Goal: Task Accomplishment & Management: Complete application form

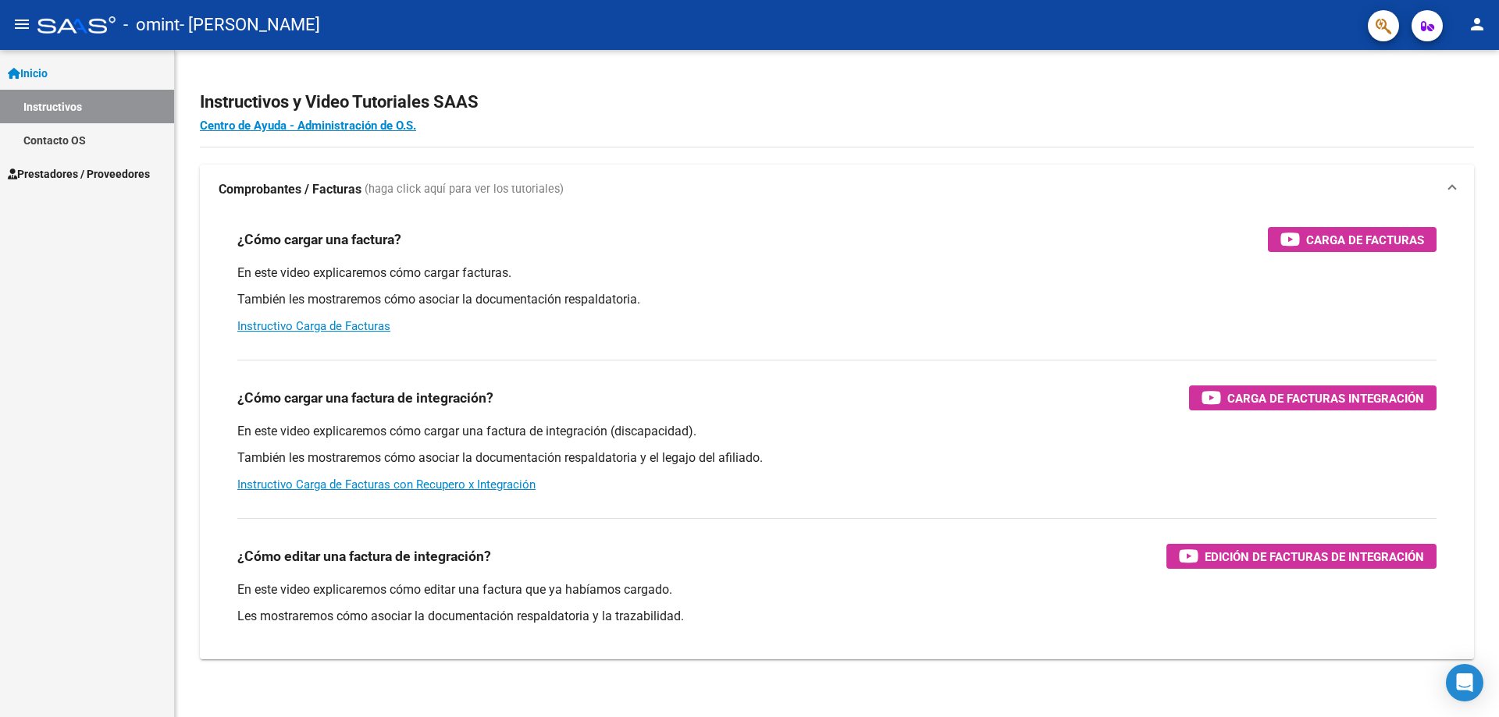
click at [53, 140] on link "Contacto OS" at bounding box center [87, 140] width 174 height 34
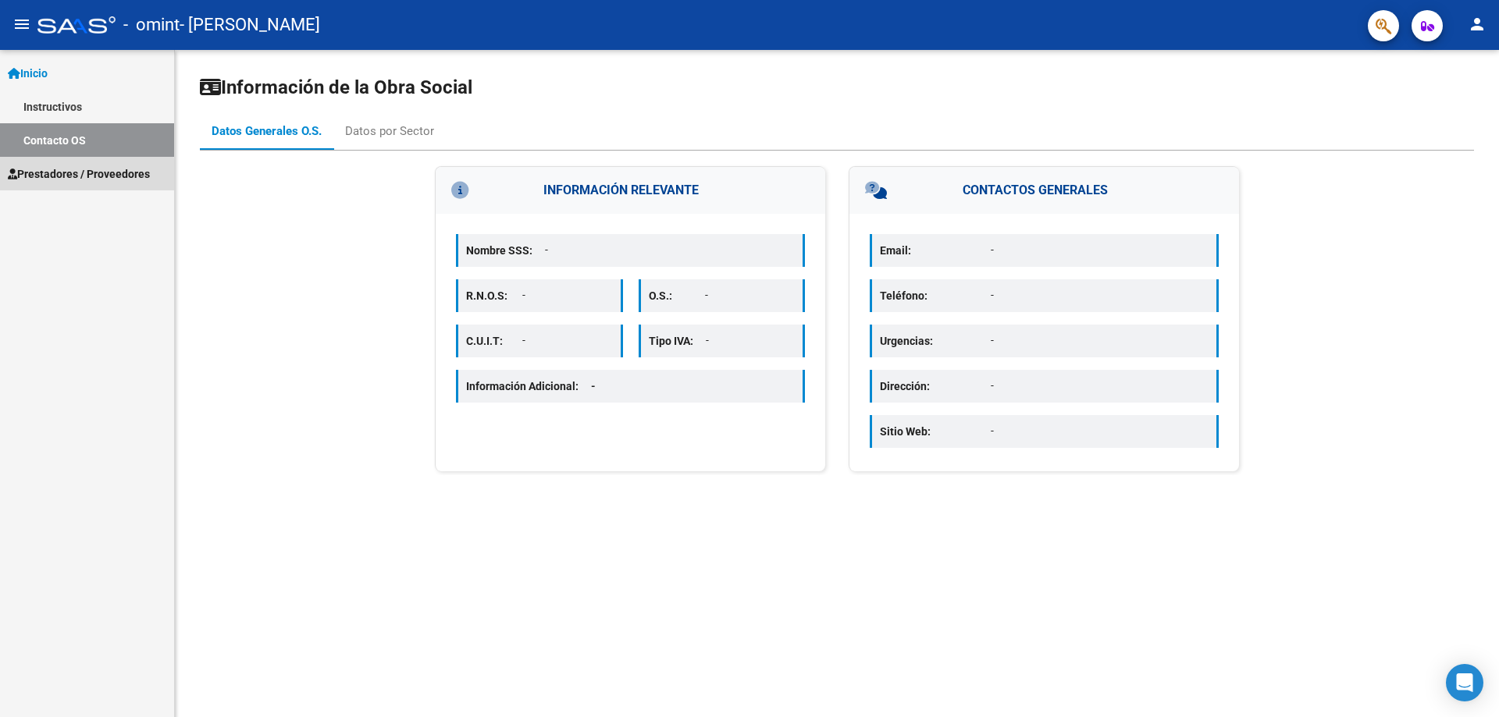
click at [54, 177] on span "Prestadores / Proveedores" at bounding box center [79, 173] width 142 height 17
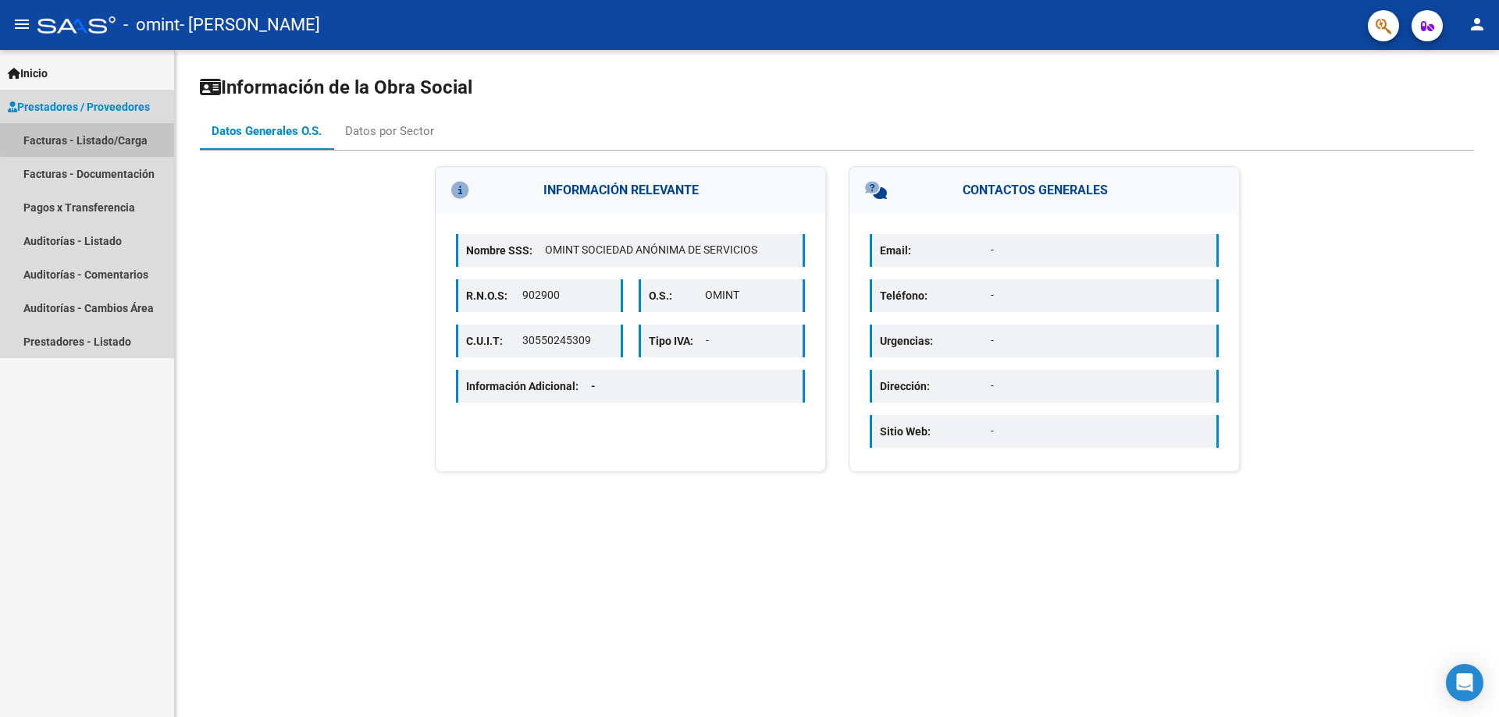
click at [90, 139] on link "Facturas - Listado/Carga" at bounding box center [87, 140] width 174 height 34
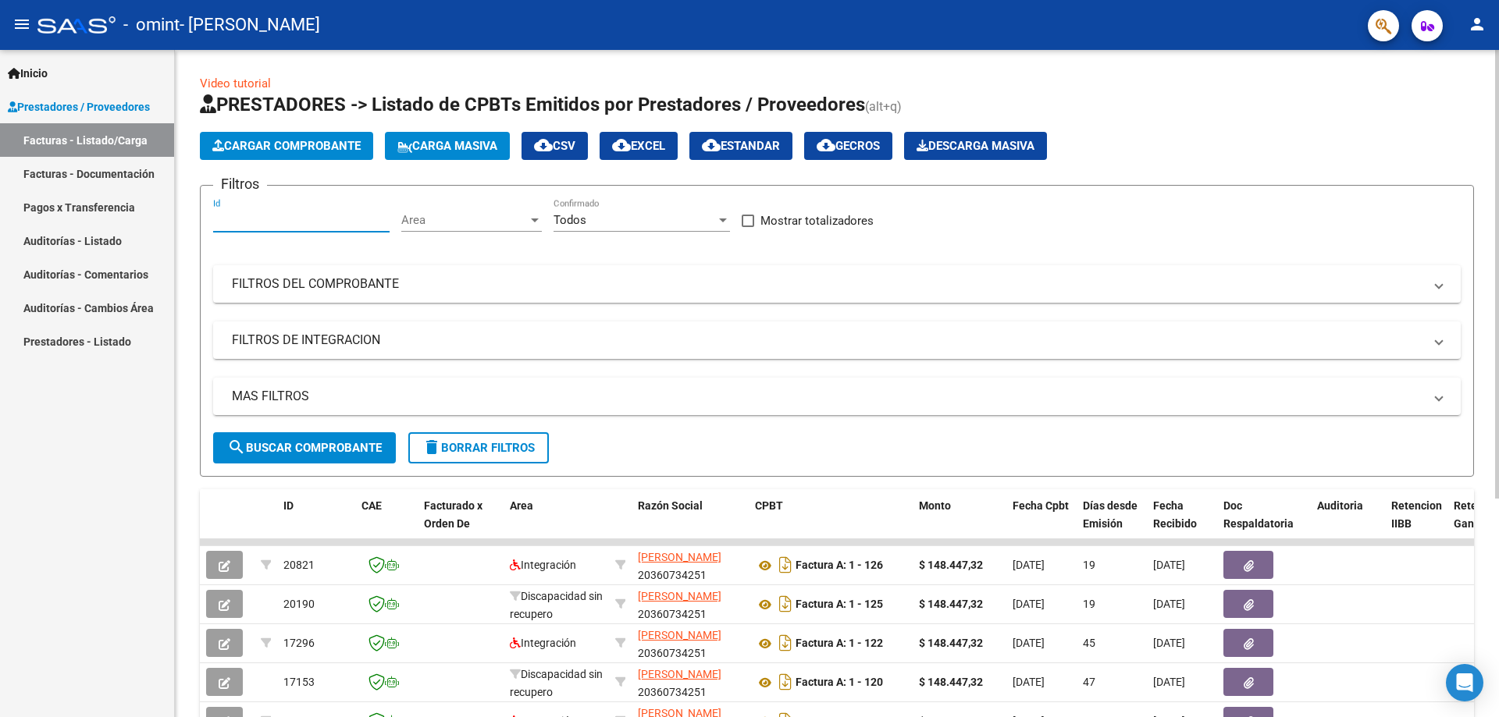
click at [243, 217] on input "Id" at bounding box center [301, 220] width 176 height 14
click at [307, 144] on span "Cargar Comprobante" at bounding box center [286, 146] width 148 height 14
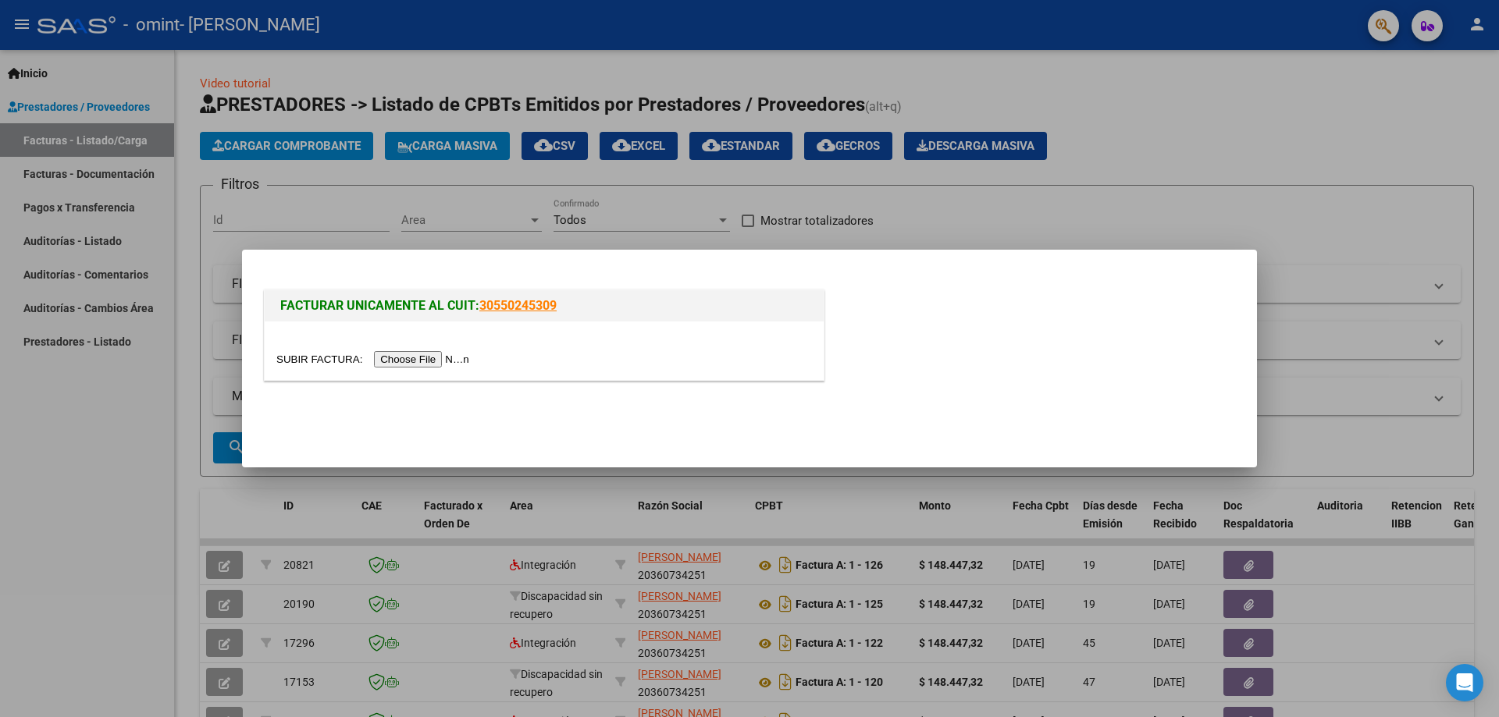
click at [417, 364] on input "file" at bounding box center [374, 359] width 197 height 16
click at [416, 359] on input "file" at bounding box center [374, 359] width 197 height 16
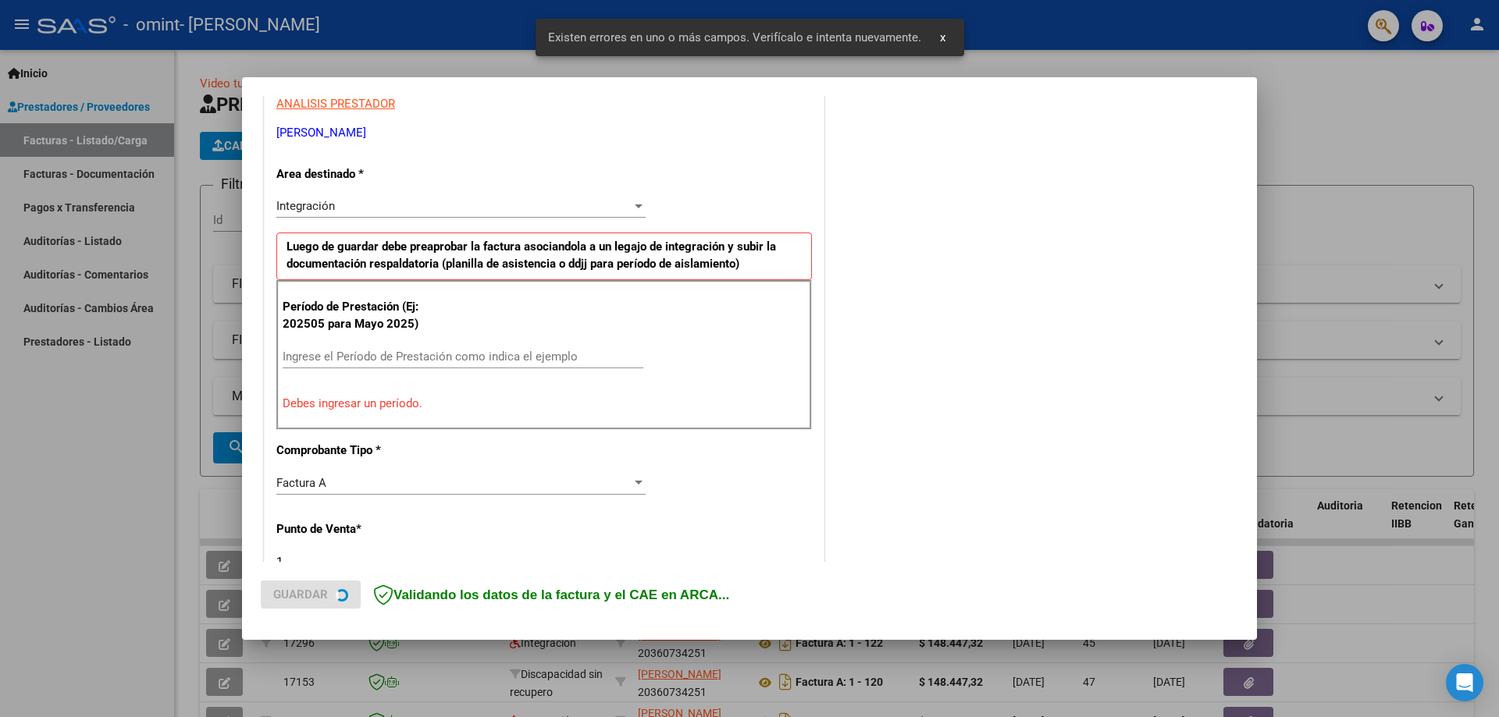
scroll to position [311, 0]
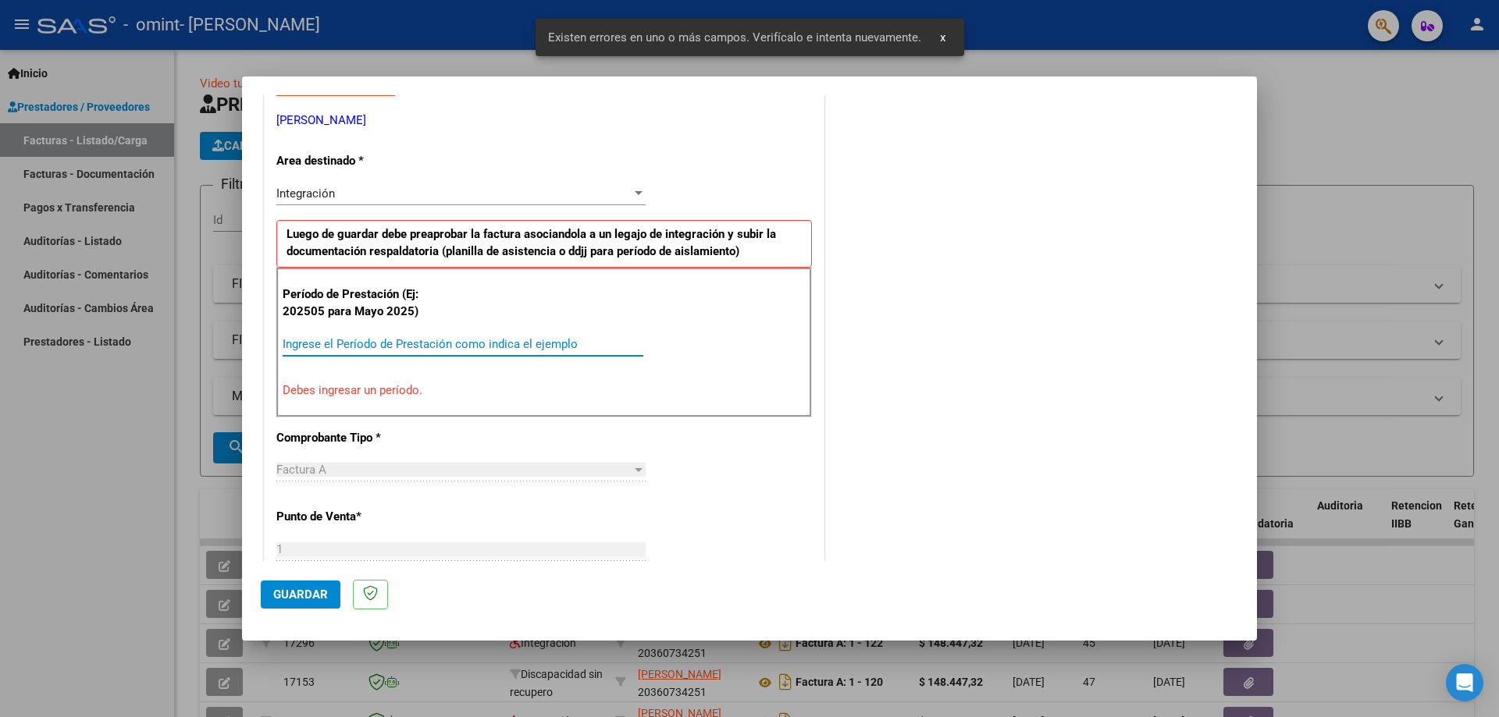
click at [468, 340] on input "Ingrese el Período de Prestación como indica el ejemplo" at bounding box center [463, 344] width 361 height 14
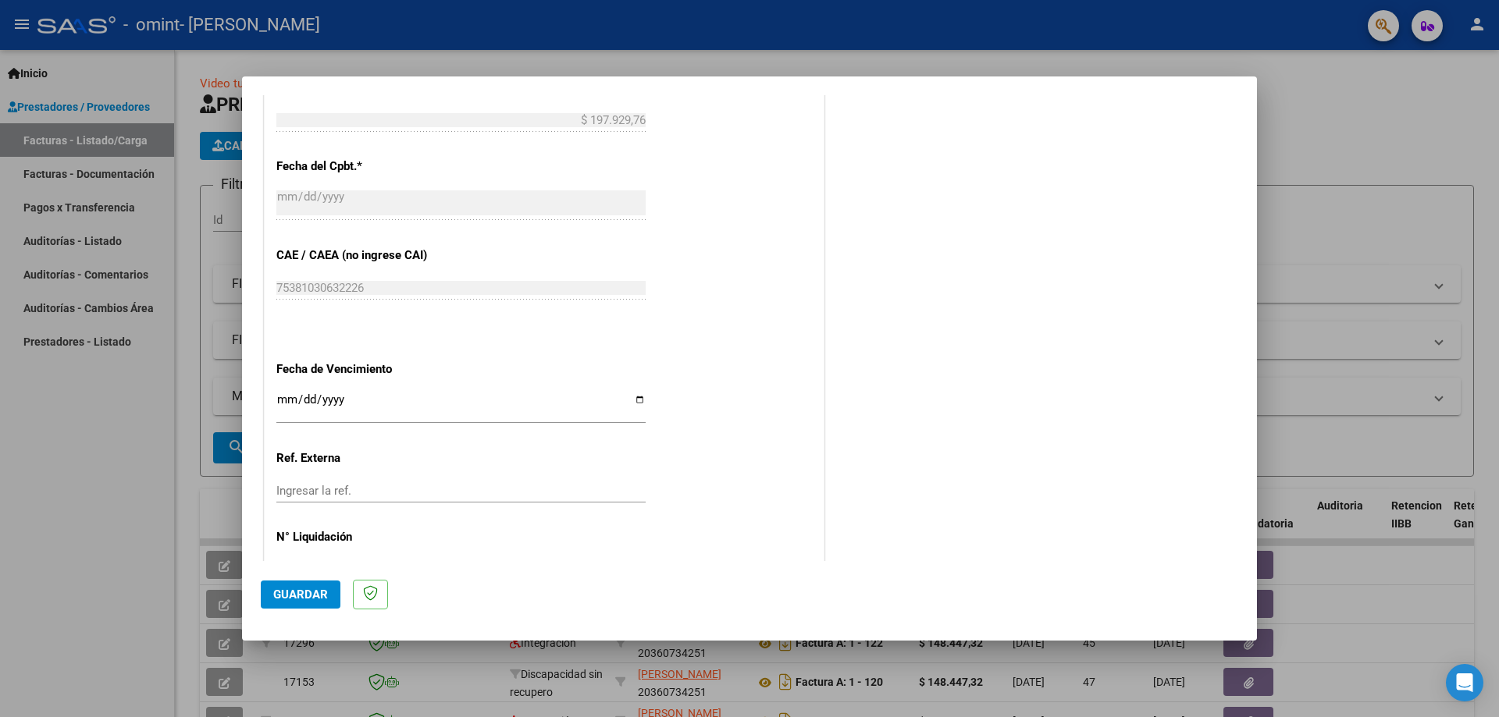
scroll to position [908, 0]
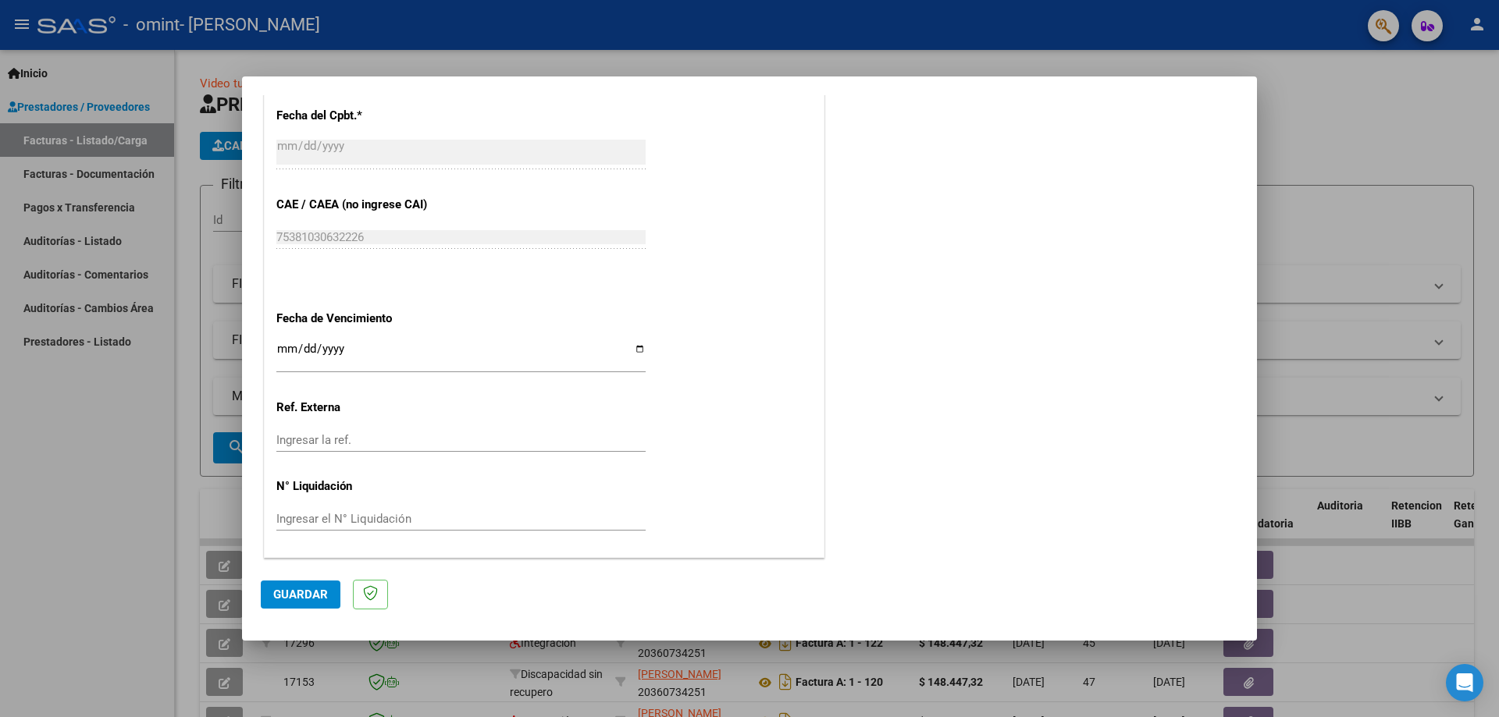
type input "202508"
click at [633, 349] on input "Ingresar la fecha" at bounding box center [460, 355] width 369 height 25
type input "[DATE]"
click at [304, 591] on span "Guardar" at bounding box center [300, 595] width 55 height 14
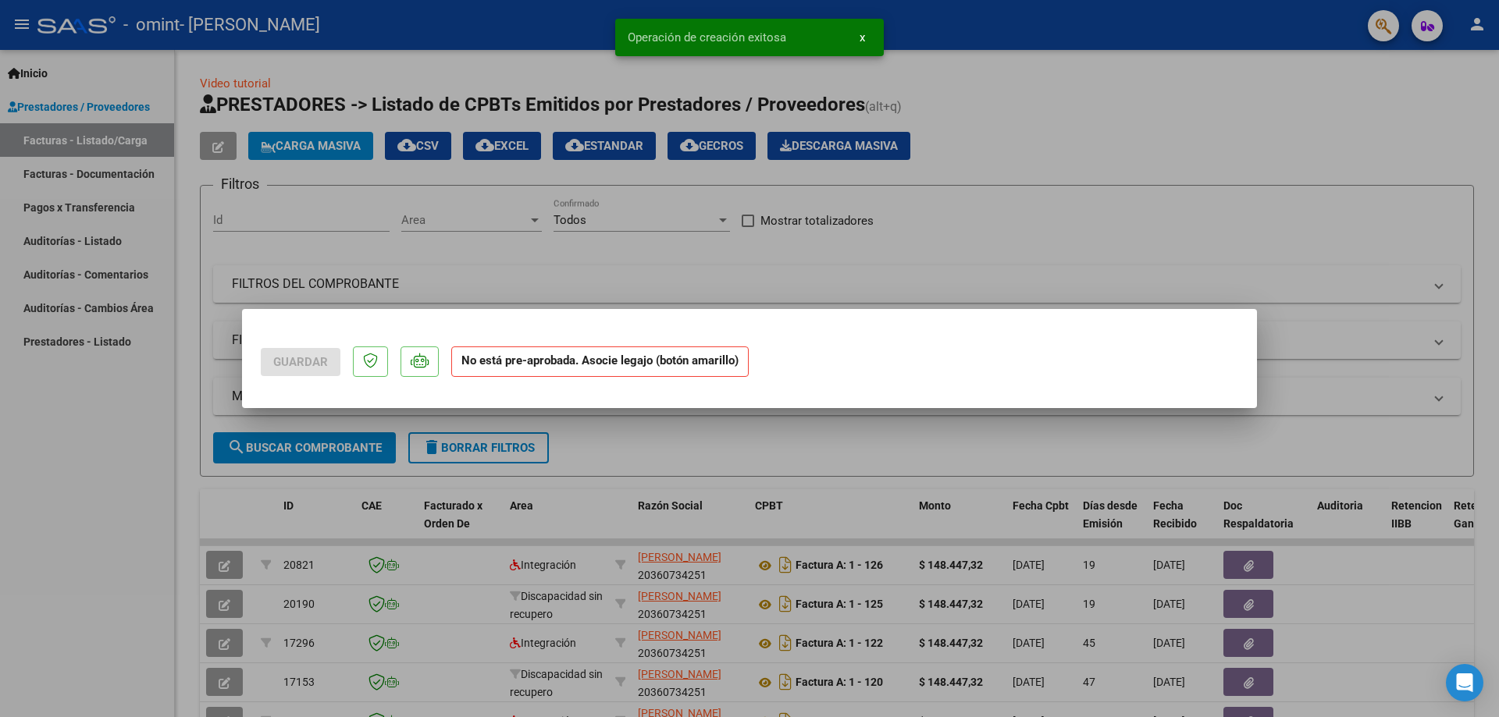
scroll to position [0, 0]
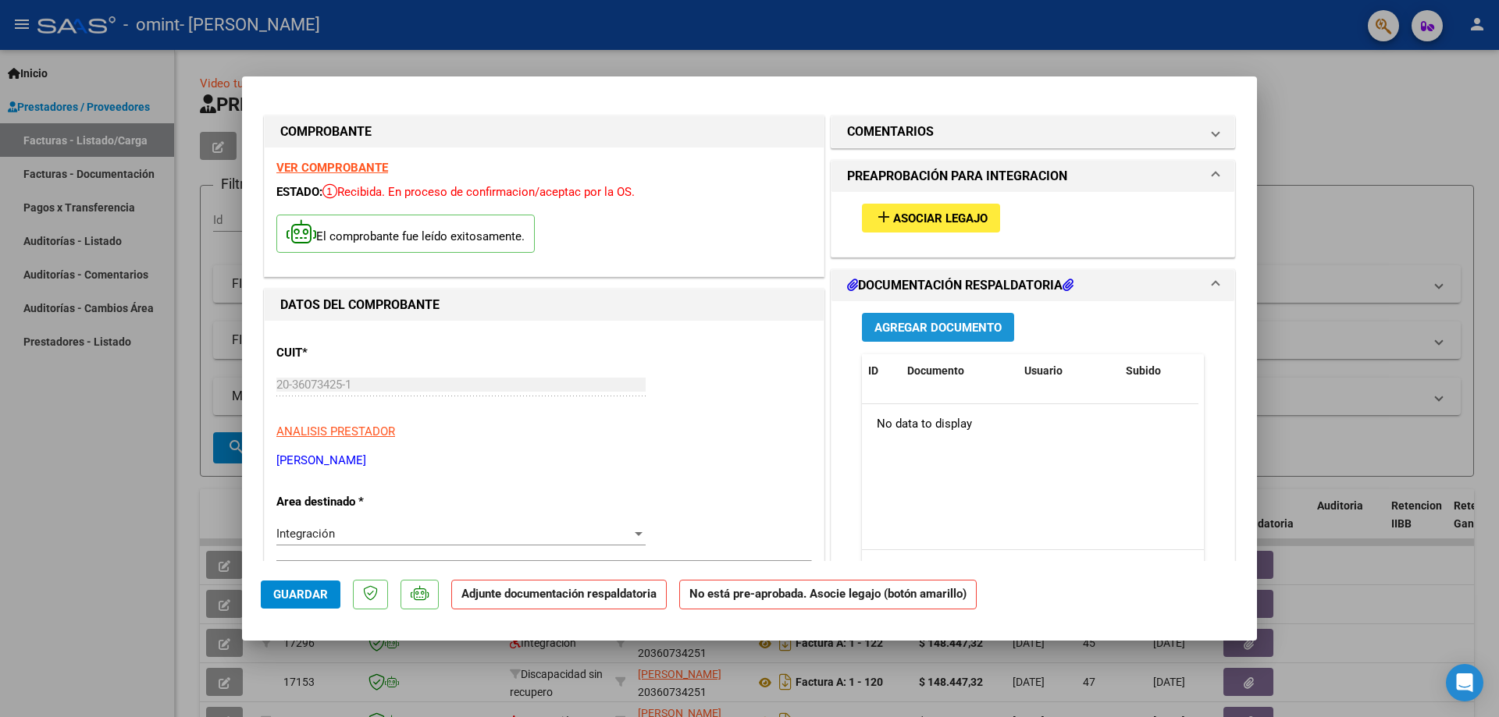
click at [912, 329] on span "Agregar Documento" at bounding box center [937, 328] width 127 height 14
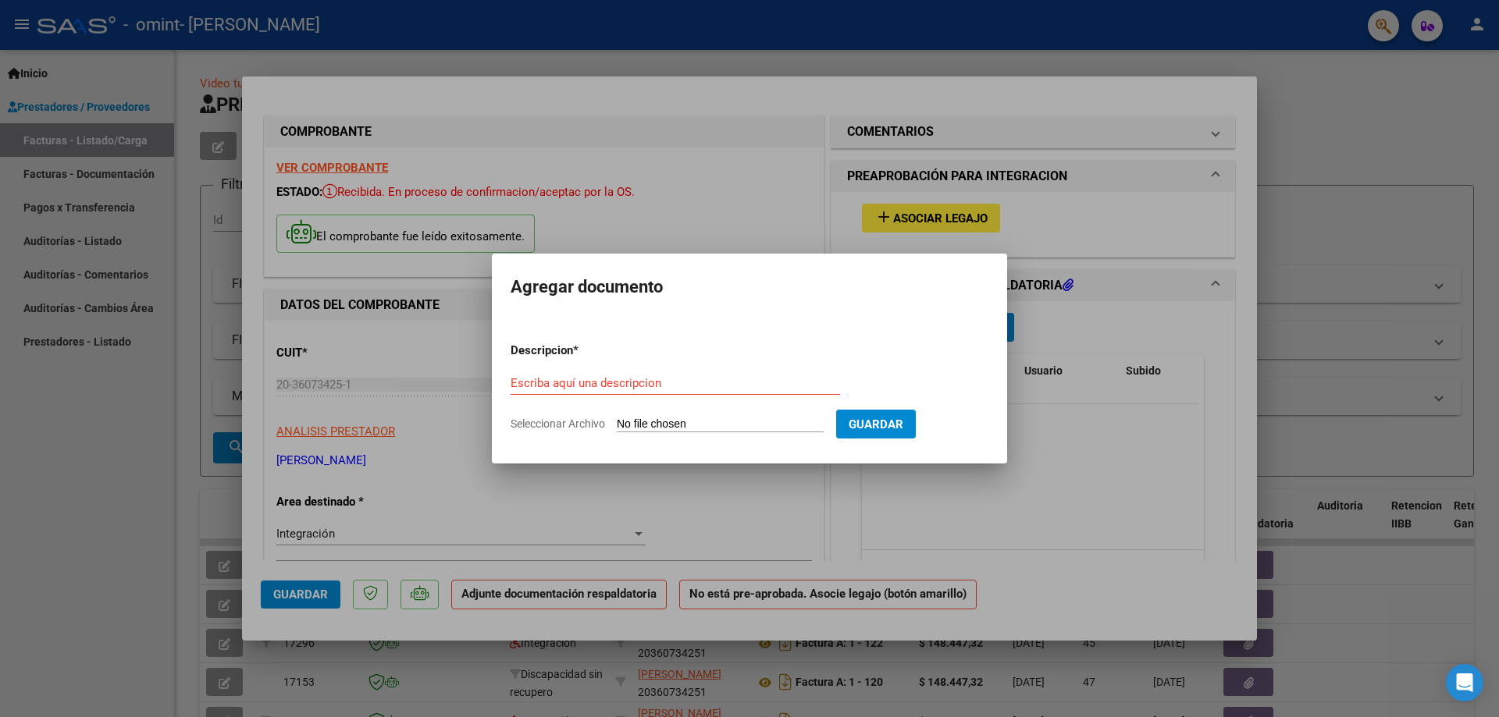
click at [685, 425] on input "Seleccionar Archivo" at bounding box center [720, 425] width 207 height 15
type input "C:\fakepath\planilla asistencia [DATE] [PERSON_NAME].pdf"
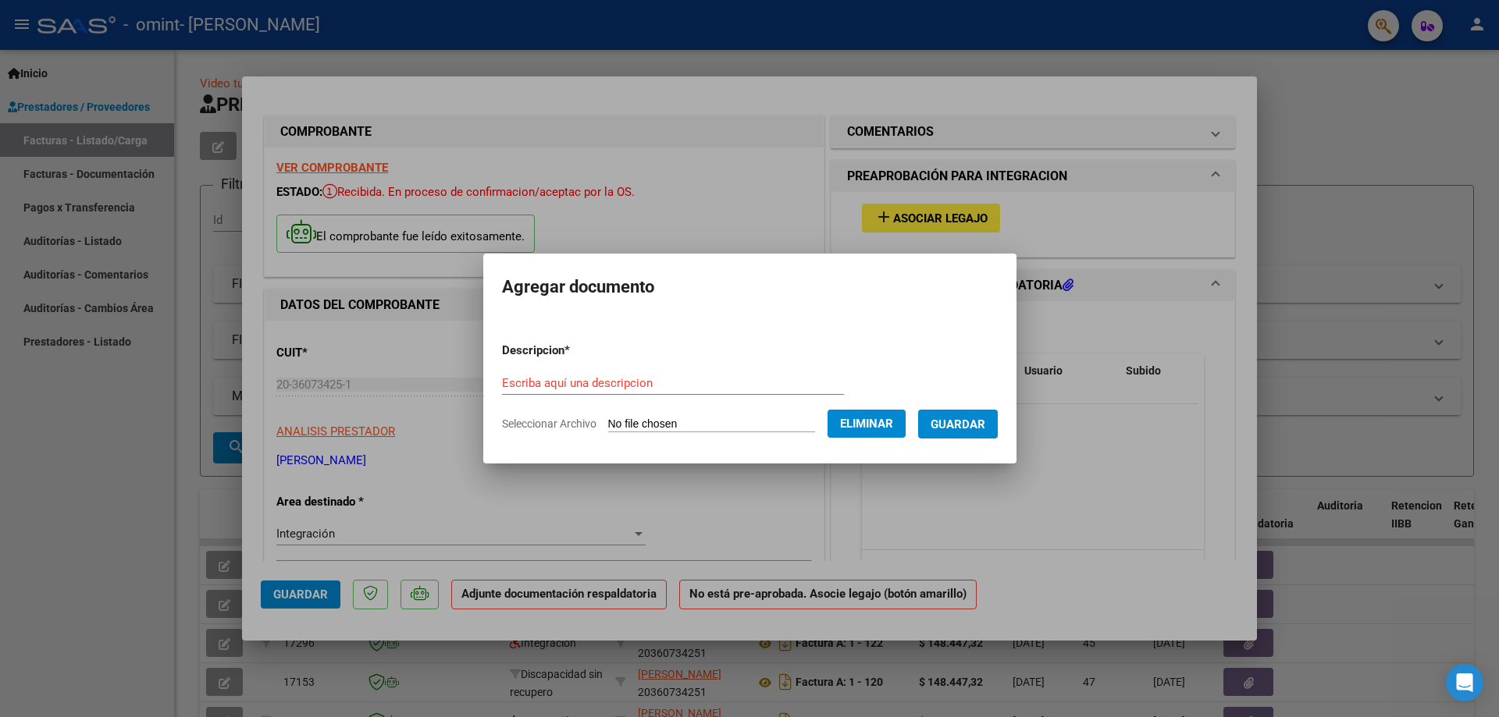
click at [513, 382] on input "Escriba aquí una descripcion" at bounding box center [673, 383] width 342 height 14
type input "Planilla asistencia [DATE]"
click at [950, 425] on span "Guardar" at bounding box center [957, 425] width 55 height 14
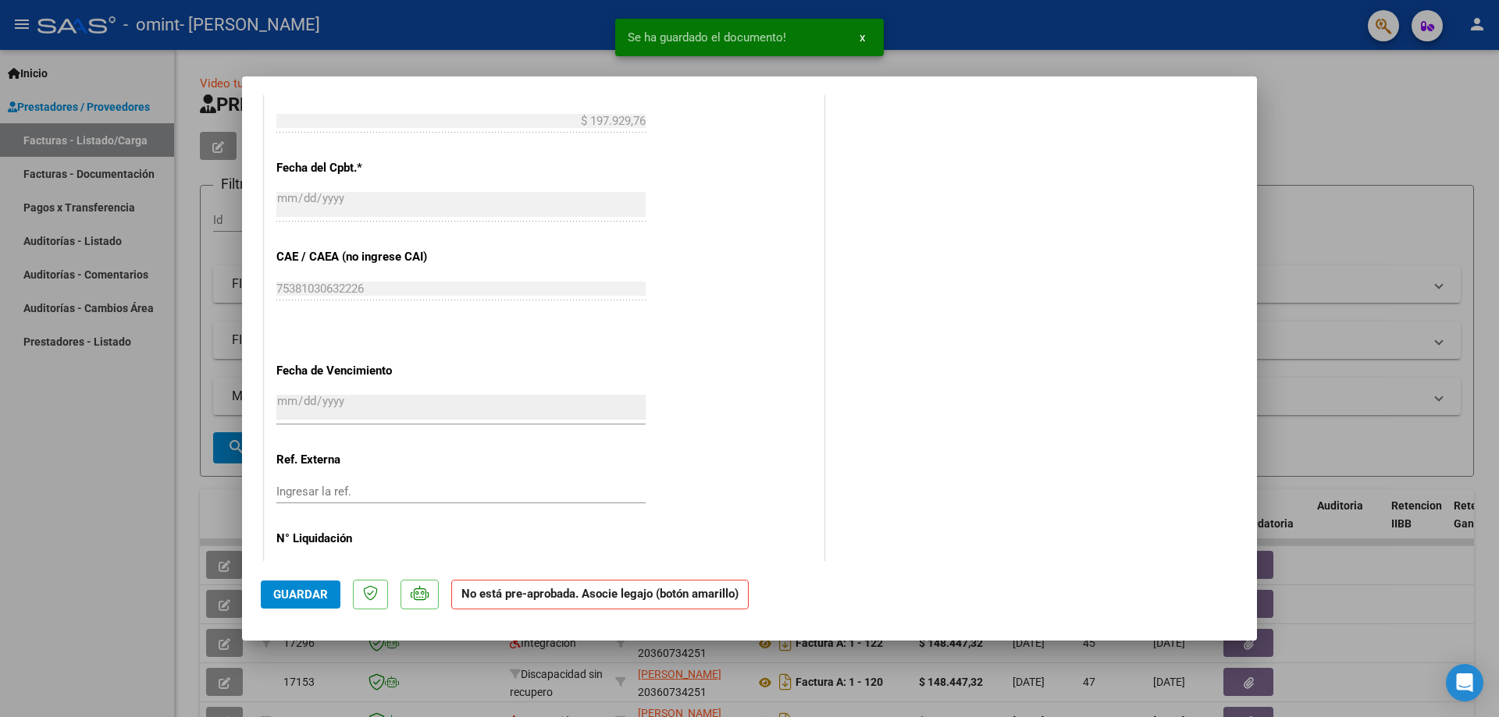
scroll to position [890, 0]
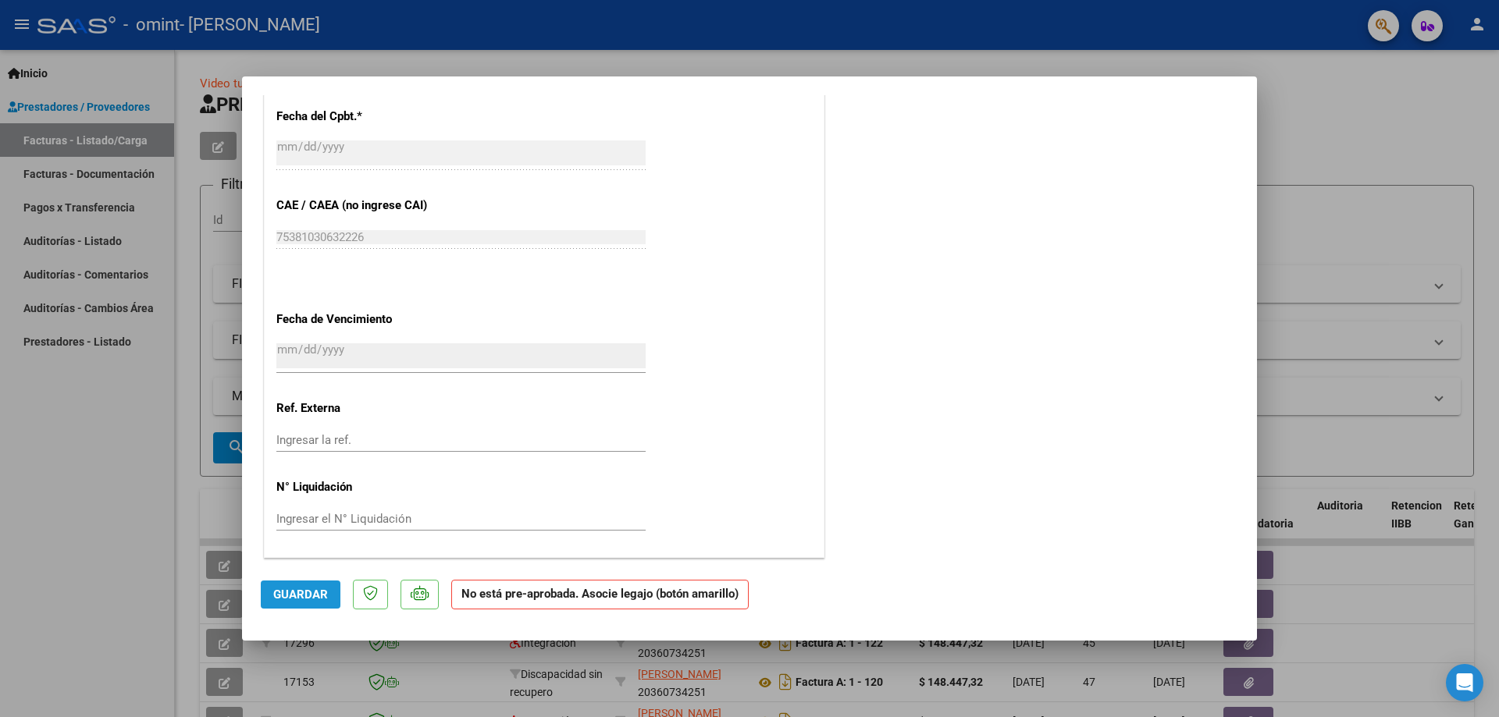
click at [310, 592] on span "Guardar" at bounding box center [300, 595] width 55 height 14
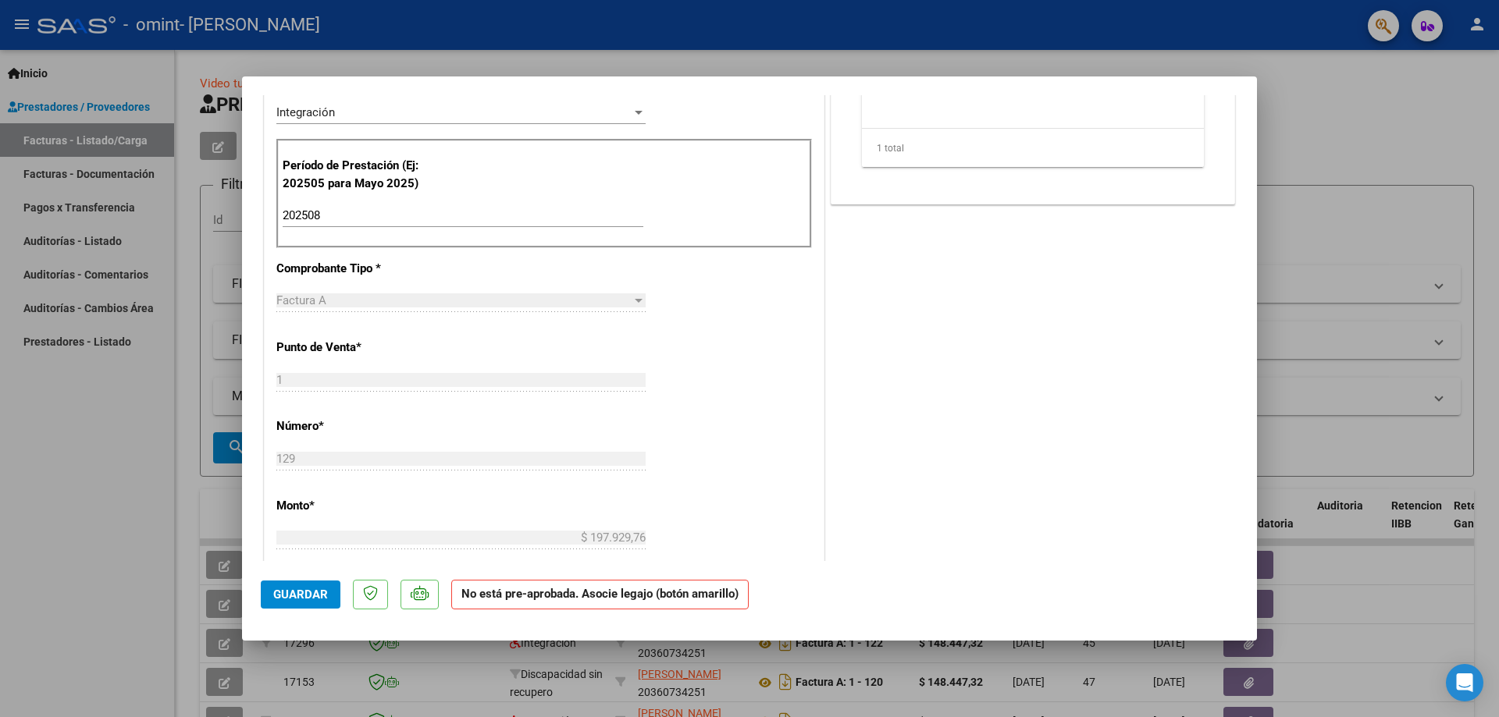
scroll to position [0, 0]
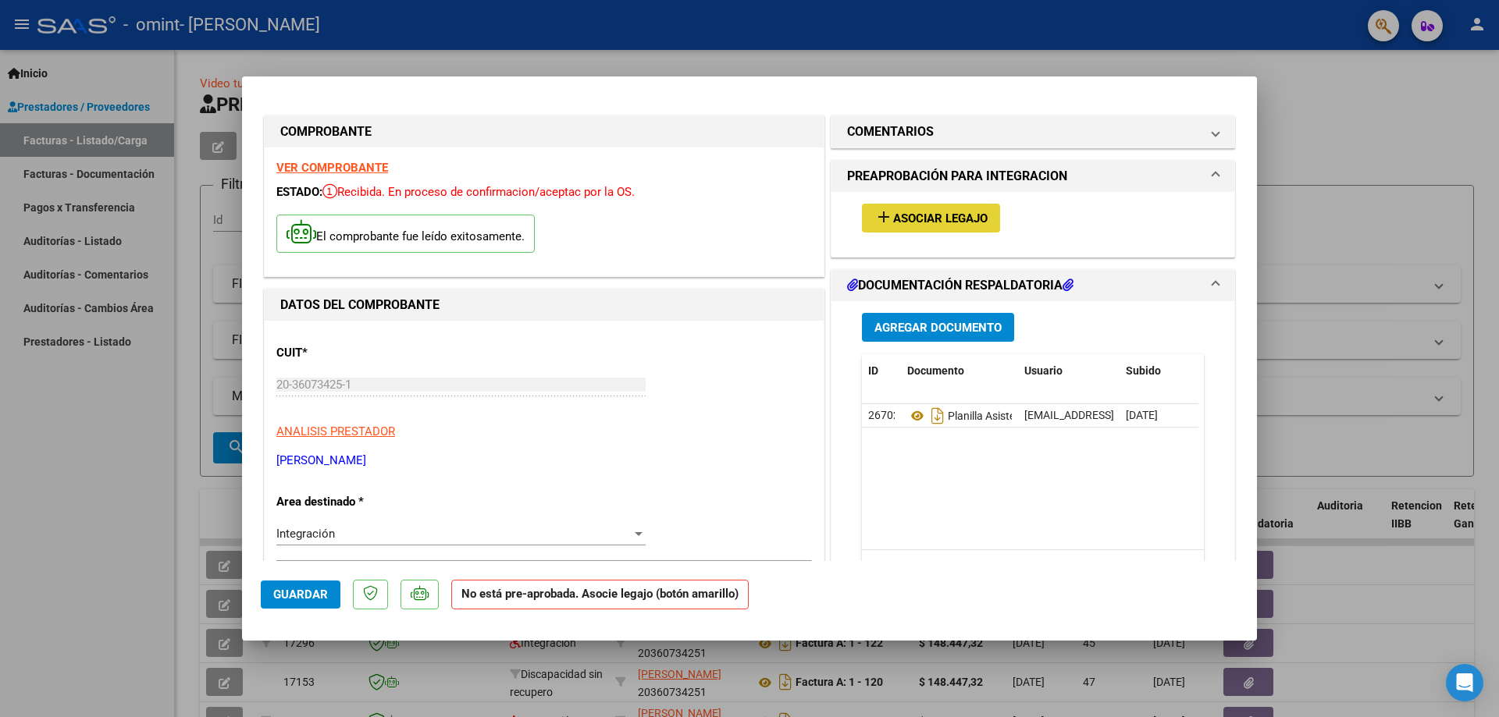
click at [952, 214] on span "Asociar Legajo" at bounding box center [940, 219] width 94 height 14
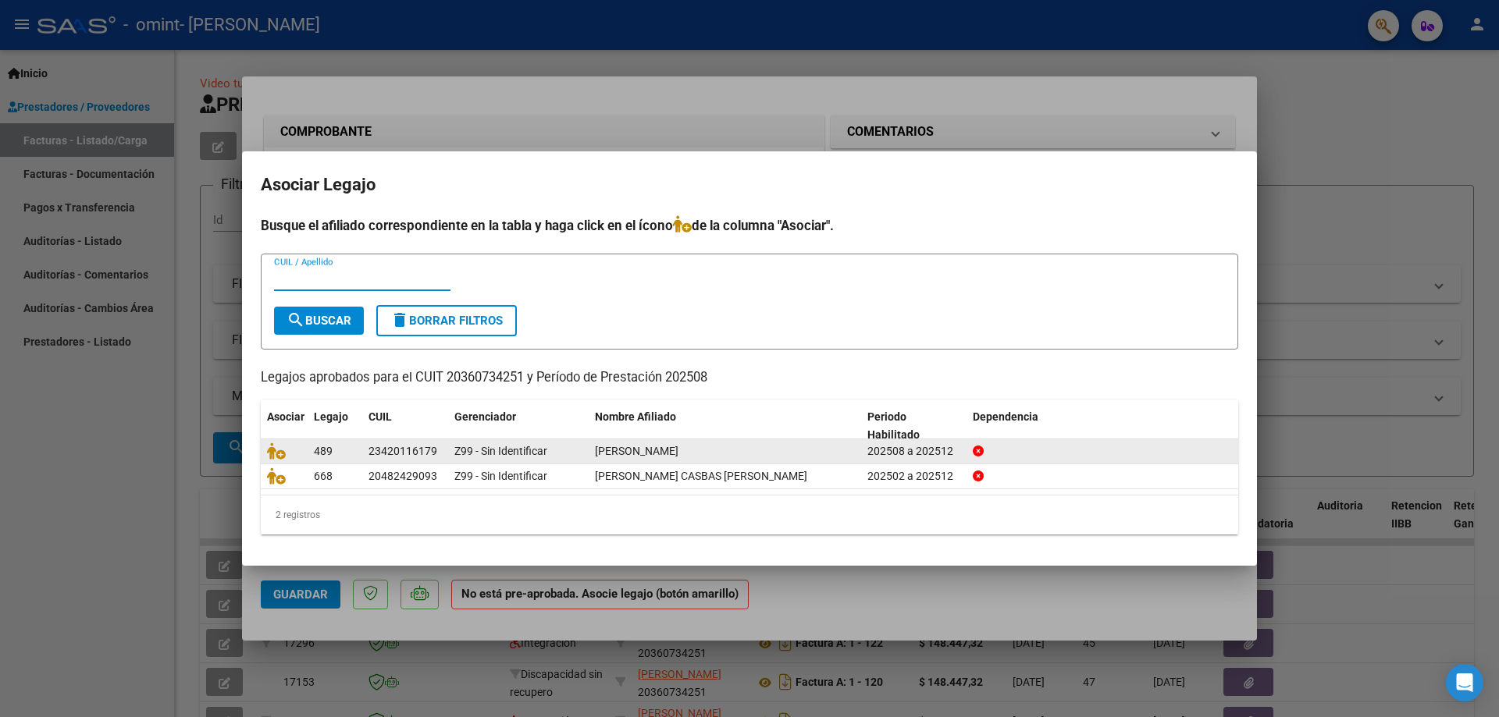
click at [326, 446] on span "489" at bounding box center [323, 451] width 19 height 12
click at [429, 455] on div "23420116179" at bounding box center [402, 452] width 69 height 18
click at [934, 445] on div "202508 a 202512" at bounding box center [913, 452] width 93 height 18
click at [270, 450] on icon at bounding box center [276, 451] width 19 height 17
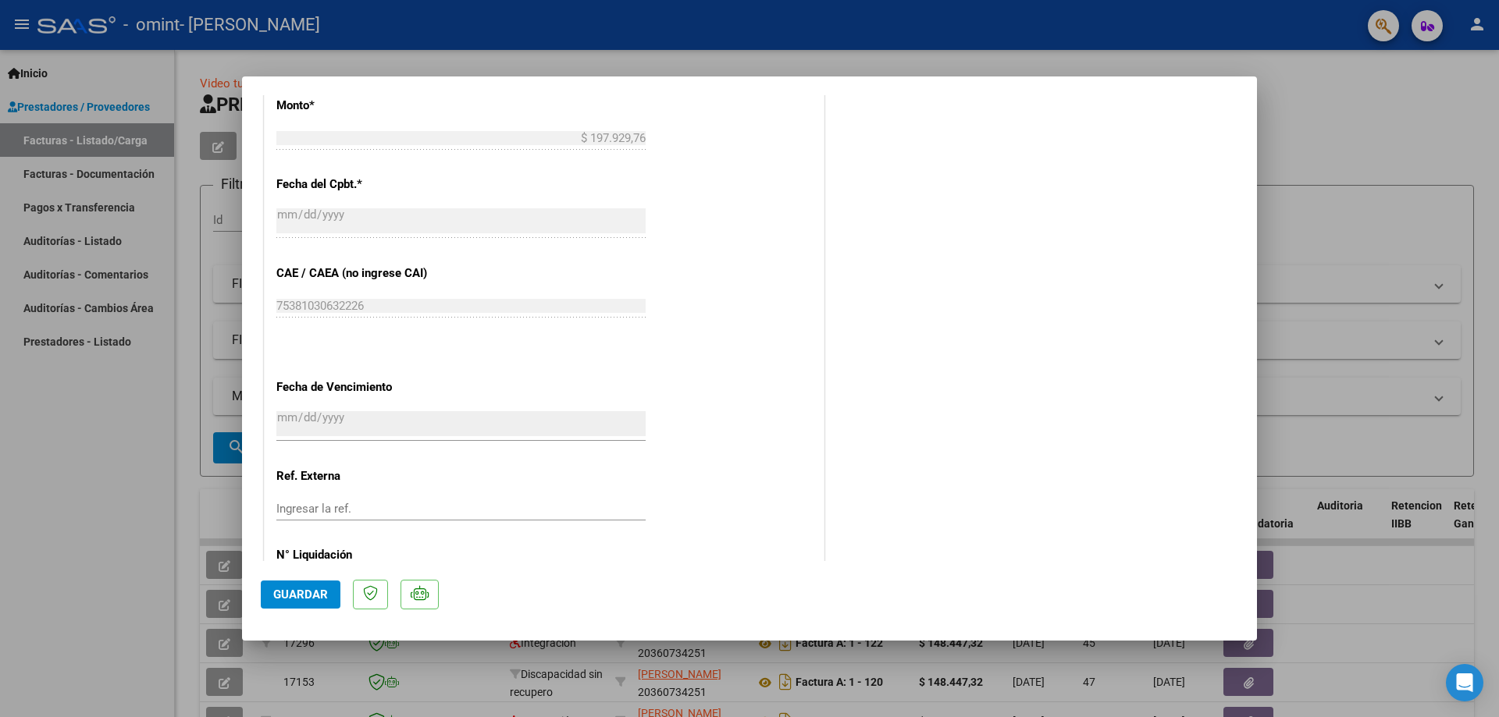
scroll to position [931, 0]
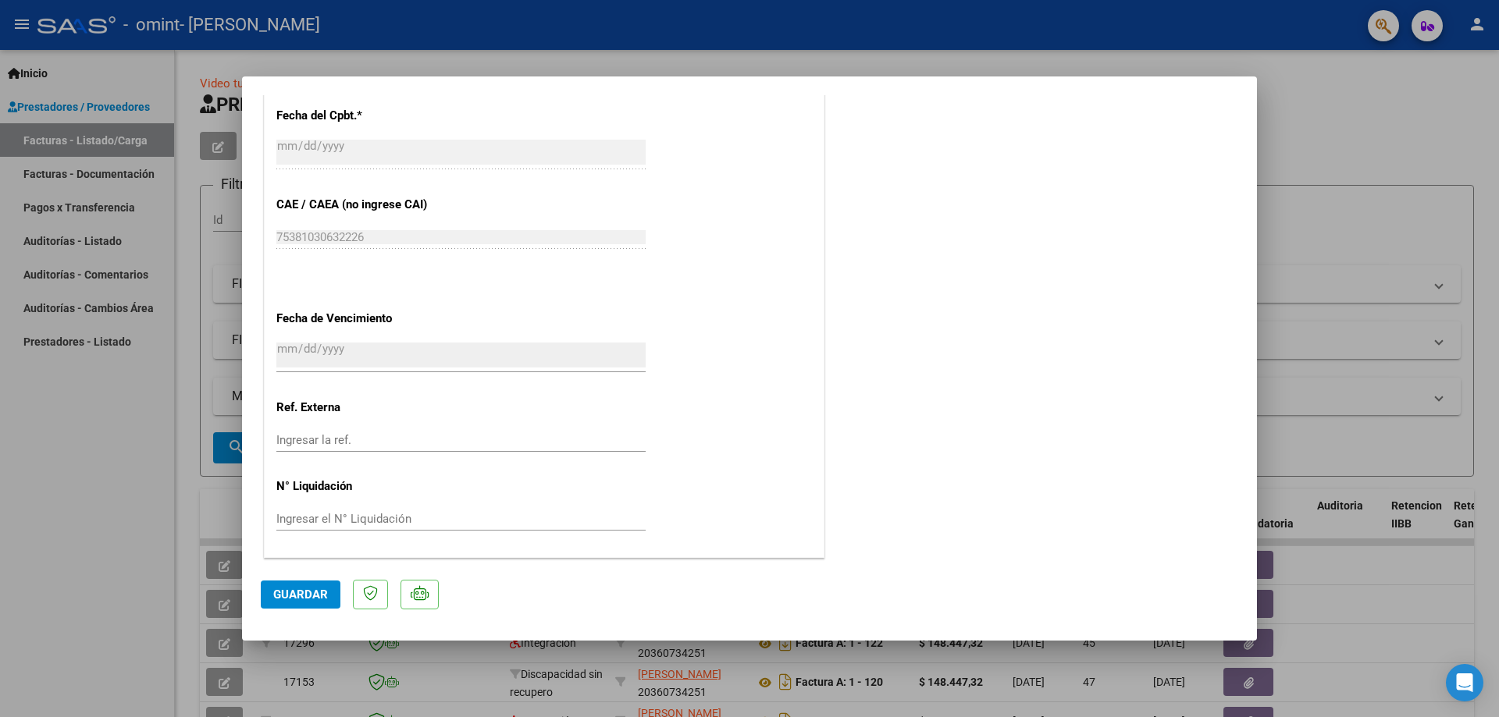
click at [292, 597] on span "Guardar" at bounding box center [300, 595] width 55 height 14
click at [863, 34] on span "x" at bounding box center [861, 37] width 5 height 14
click at [1348, 116] on div at bounding box center [749, 358] width 1499 height 717
type input "$ 0,00"
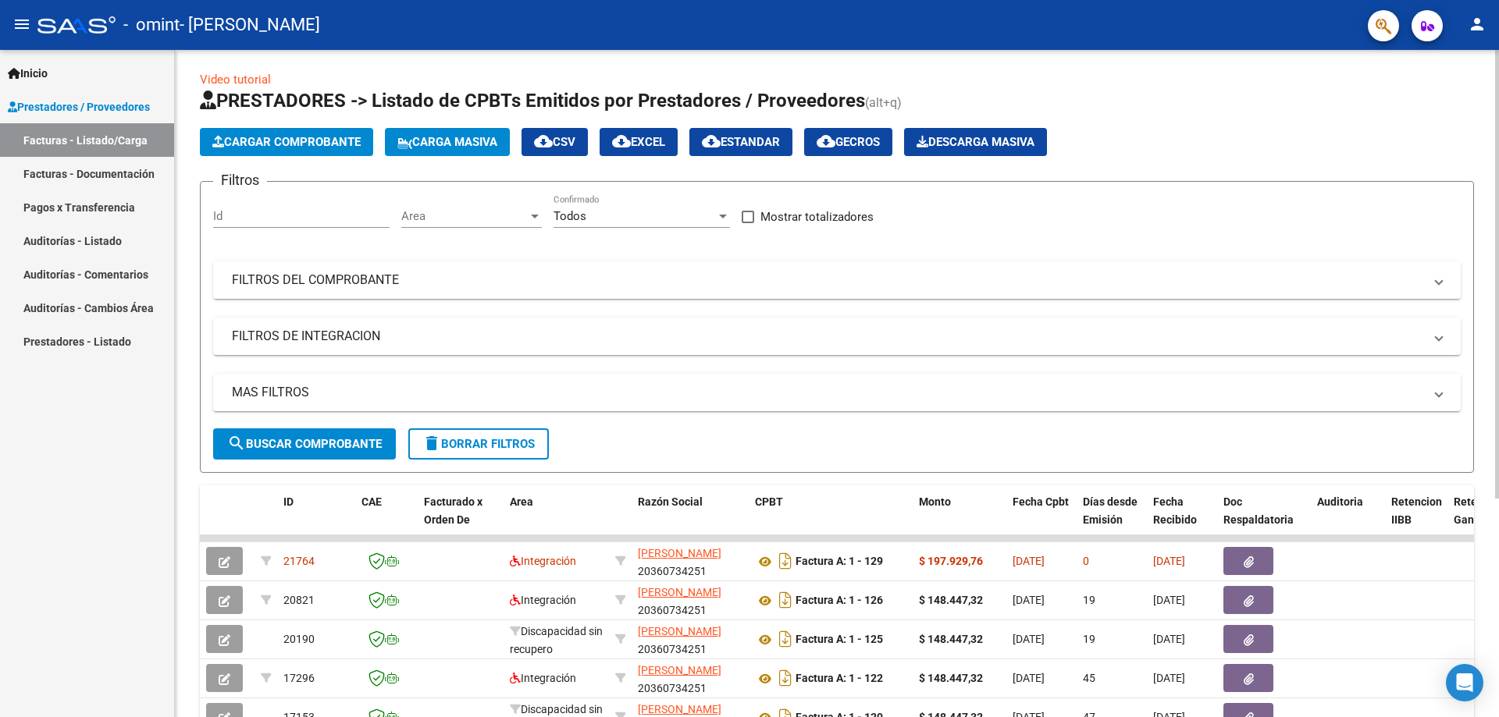
scroll to position [0, 0]
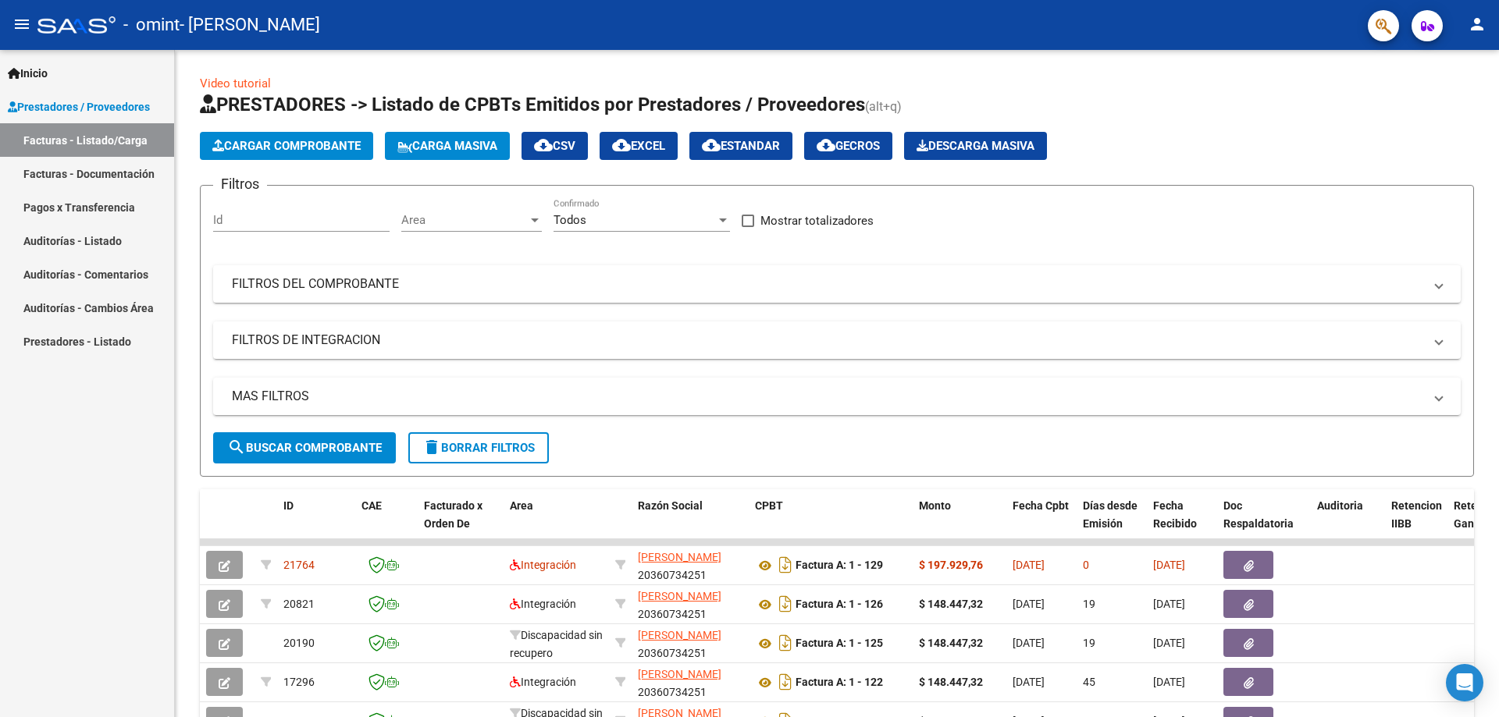
click at [1475, 27] on mat-icon "person" at bounding box center [1476, 24] width 19 height 19
click at [1453, 105] on button "exit_to_app Salir" at bounding box center [1444, 102] width 95 height 37
